Goal: Contribute content: Add original content to the website for others to see

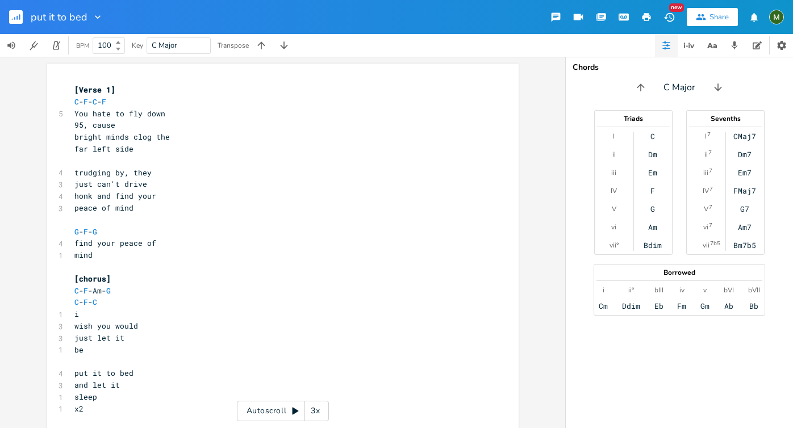
scroll to position [0, 20]
click at [651, 206] on div "G" at bounding box center [653, 209] width 5 height 9
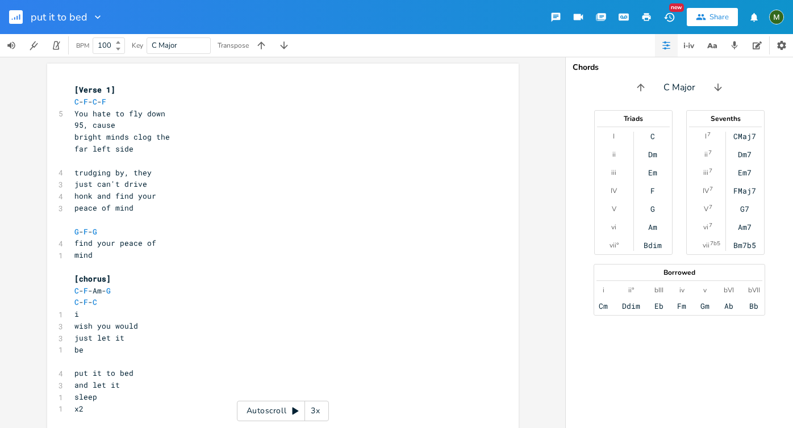
click at [652, 206] on div "G" at bounding box center [653, 209] width 5 height 9
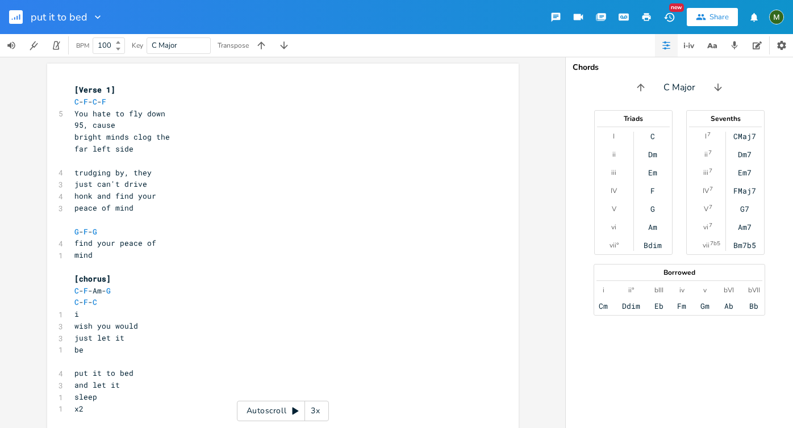
click at [652, 206] on div "G" at bounding box center [653, 209] width 5 height 9
click at [16, 18] on rect "button" at bounding box center [16, 17] width 14 height 14
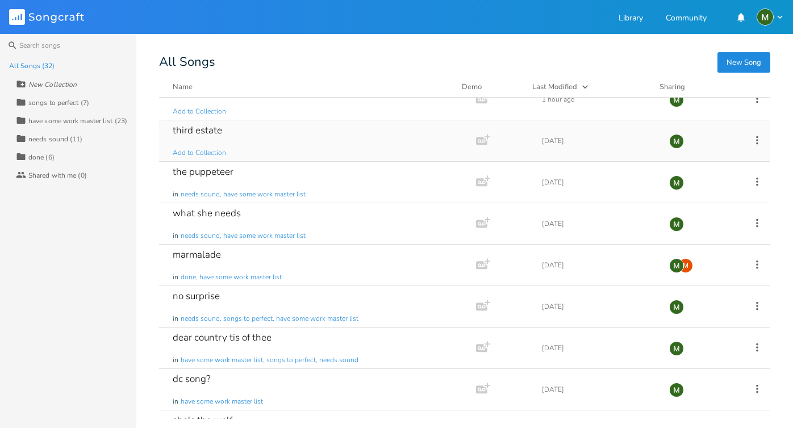
scroll to position [18, 0]
click at [224, 174] on div "the puppeteer" at bounding box center [203, 173] width 61 height 10
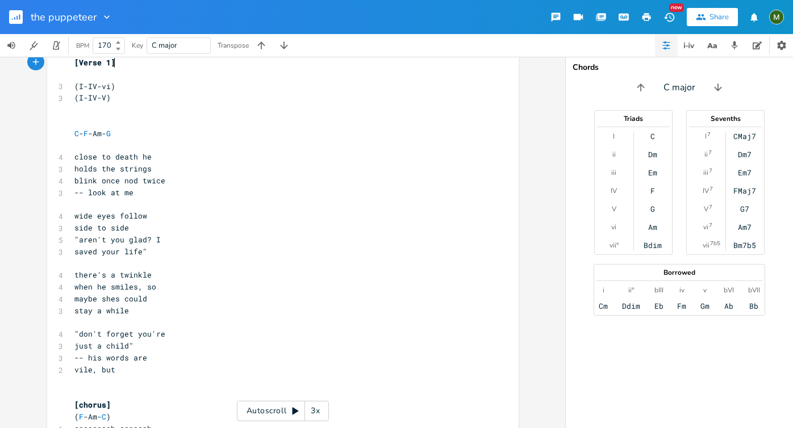
scroll to position [35, 0]
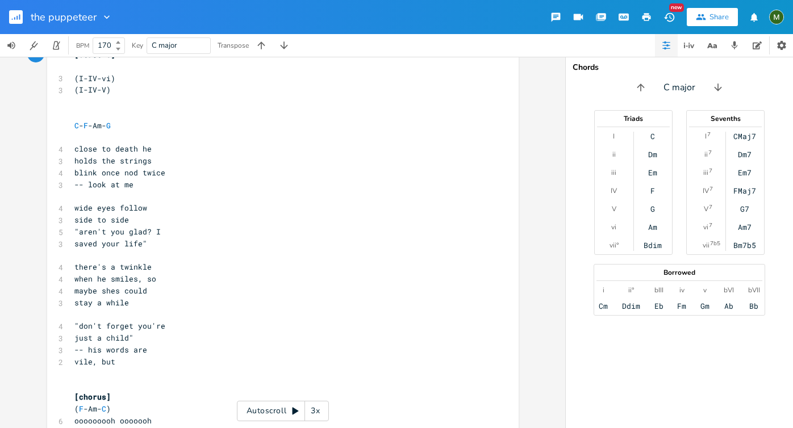
click at [654, 243] on div "Bdim" at bounding box center [653, 245] width 18 height 9
click at [757, 305] on div "Bb" at bounding box center [753, 306] width 9 height 9
click at [755, 302] on div "Bb" at bounding box center [753, 306] width 9 height 9
click at [57, 48] on icon "button" at bounding box center [56, 45] width 10 height 10
click at [120, 43] on icon at bounding box center [118, 42] width 5 height 3
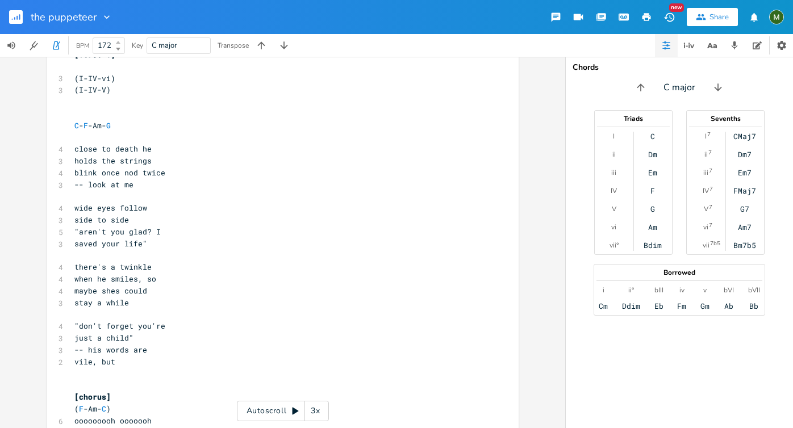
click at [120, 43] on icon at bounding box center [118, 42] width 5 height 3
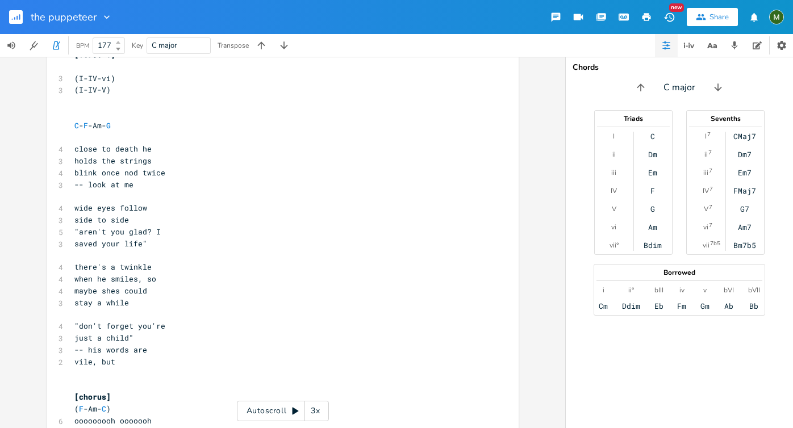
click at [120, 43] on icon at bounding box center [118, 42] width 5 height 3
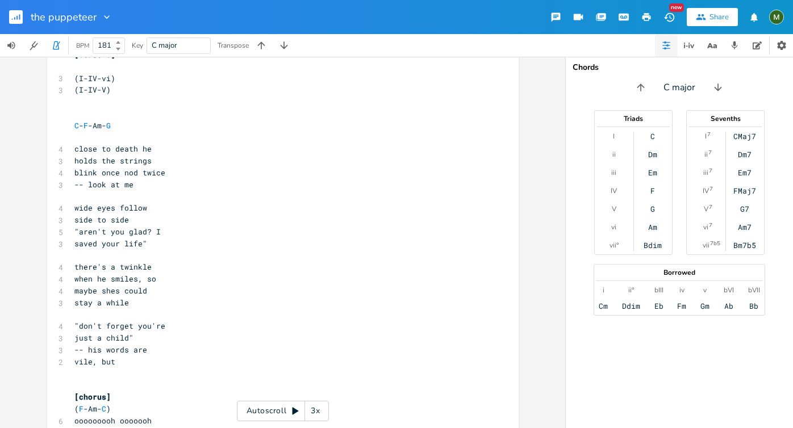
type input "180"
click at [120, 50] on icon at bounding box center [118, 49] width 5 height 3
type textarea "C-F-Am-G"
drag, startPoint x: 110, startPoint y: 131, endPoint x: 56, endPoint y: 126, distance: 53.7
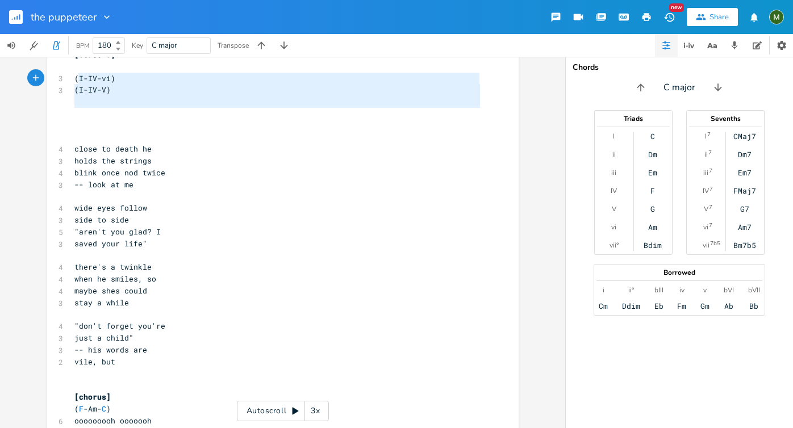
type textarea "(I-IV-vi) (I-IV-V)"
drag, startPoint x: 110, startPoint y: 112, endPoint x: 65, endPoint y: 78, distance: 56.8
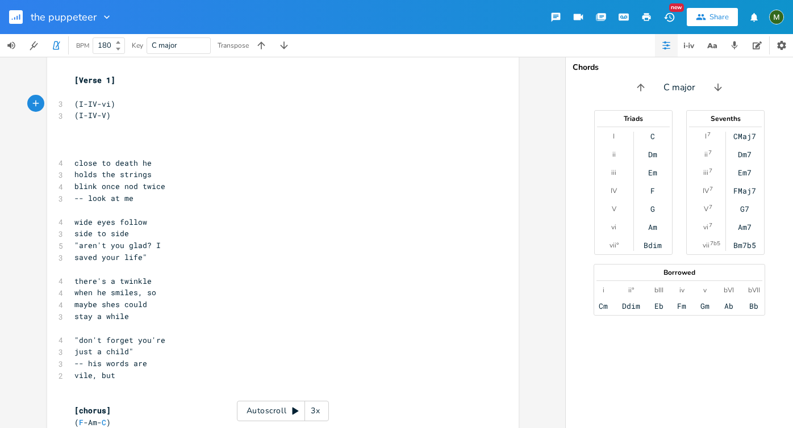
scroll to position [0, 0]
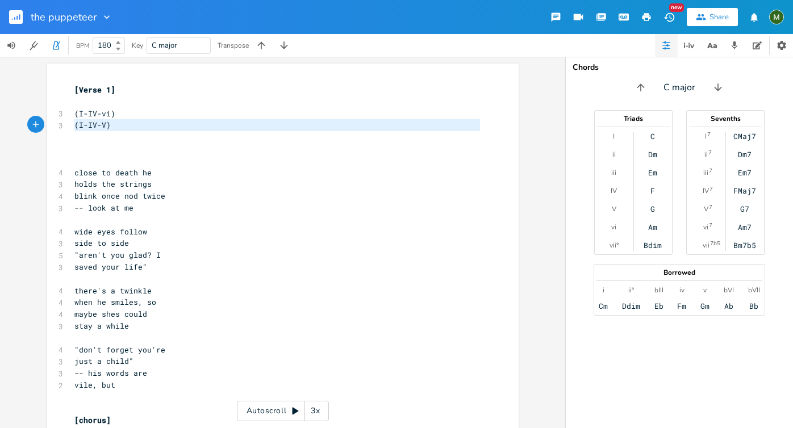
type textarea "(I-IV-vi) (I-IV-V)"
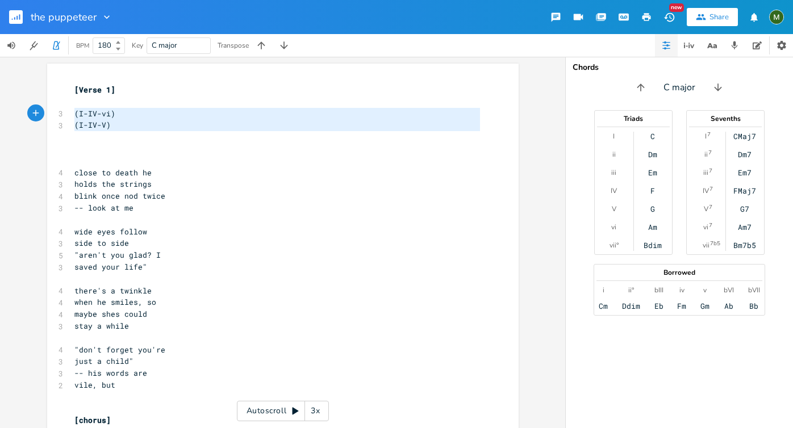
drag, startPoint x: 109, startPoint y: 138, endPoint x: 64, endPoint y: 112, distance: 51.7
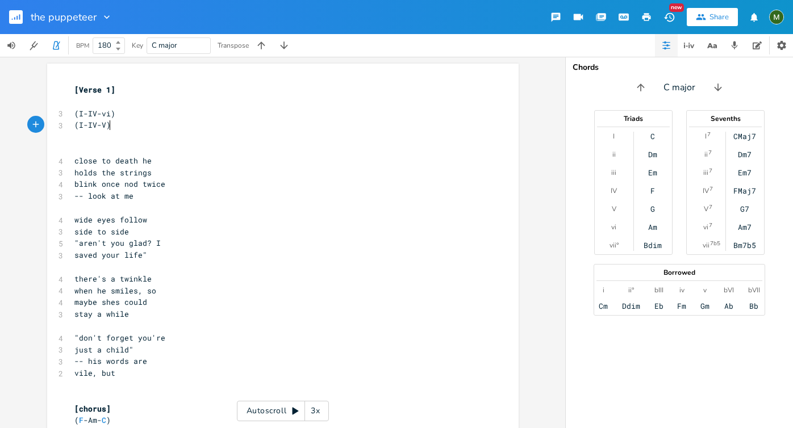
click at [106, 130] on pre "(I-IV-V)" at bounding box center [277, 125] width 410 height 12
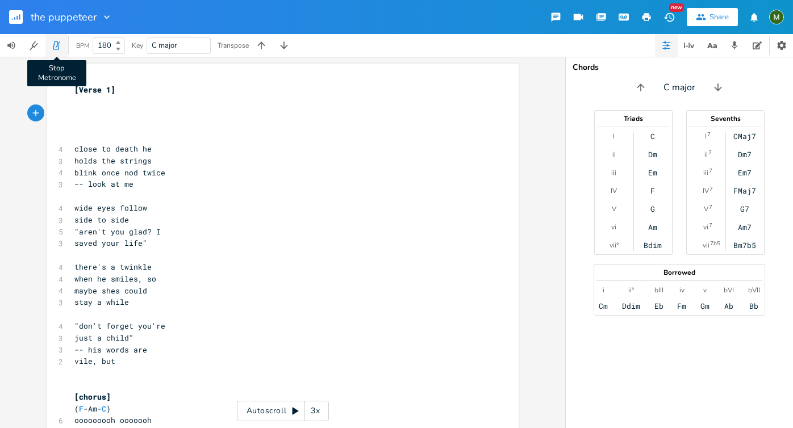
click at [61, 45] on icon "button" at bounding box center [56, 45] width 10 height 10
click at [107, 127] on pre "​" at bounding box center [277, 125] width 410 height 12
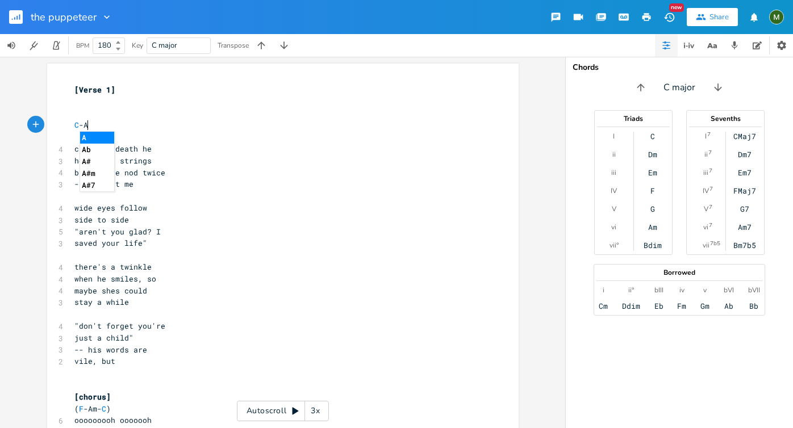
type textarea "C-Am"
click at [141, 337] on pre "just a child"" at bounding box center [277, 338] width 410 height 12
click at [107, 122] on pre "C -Am" at bounding box center [277, 125] width 410 height 12
type textarea "-G-f"
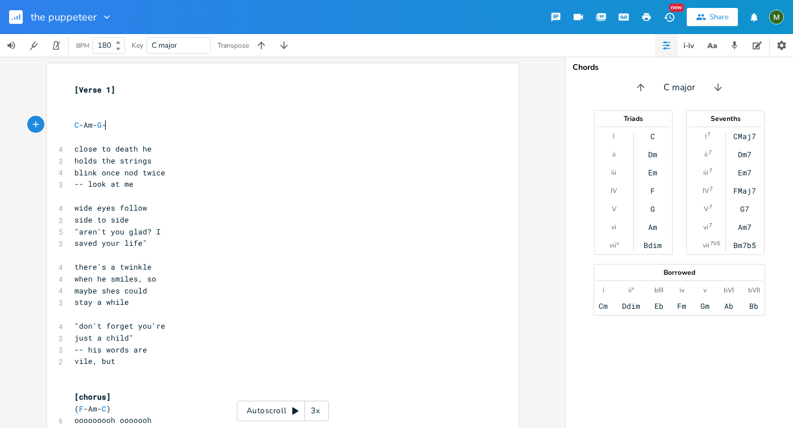
scroll to position [0, 14]
type textarea "F"
click at [136, 319] on pre "​" at bounding box center [277, 315] width 410 height 12
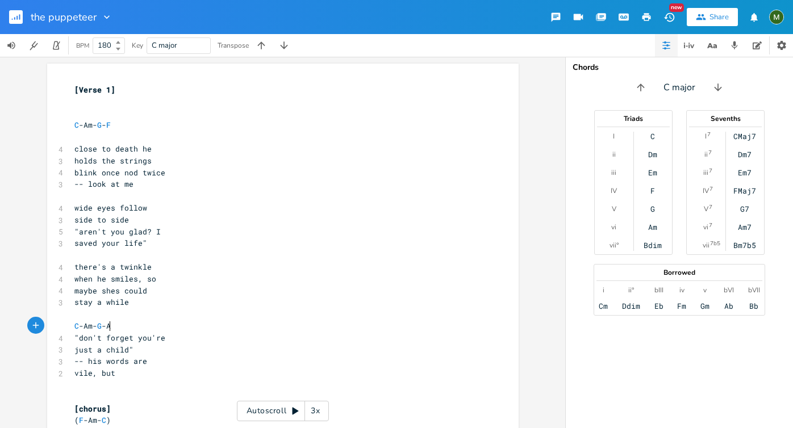
type textarea "C-Am-G-Am"
click at [212, 298] on pre "stay a while" at bounding box center [277, 303] width 410 height 12
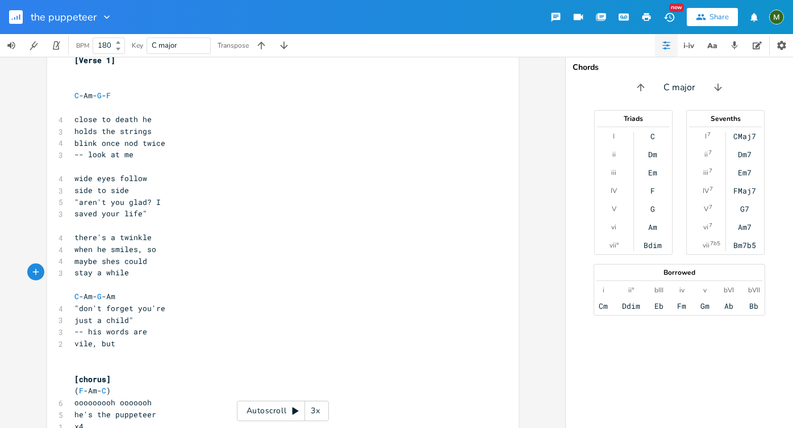
scroll to position [0, 0]
